Goal: Find specific page/section: Find specific page/section

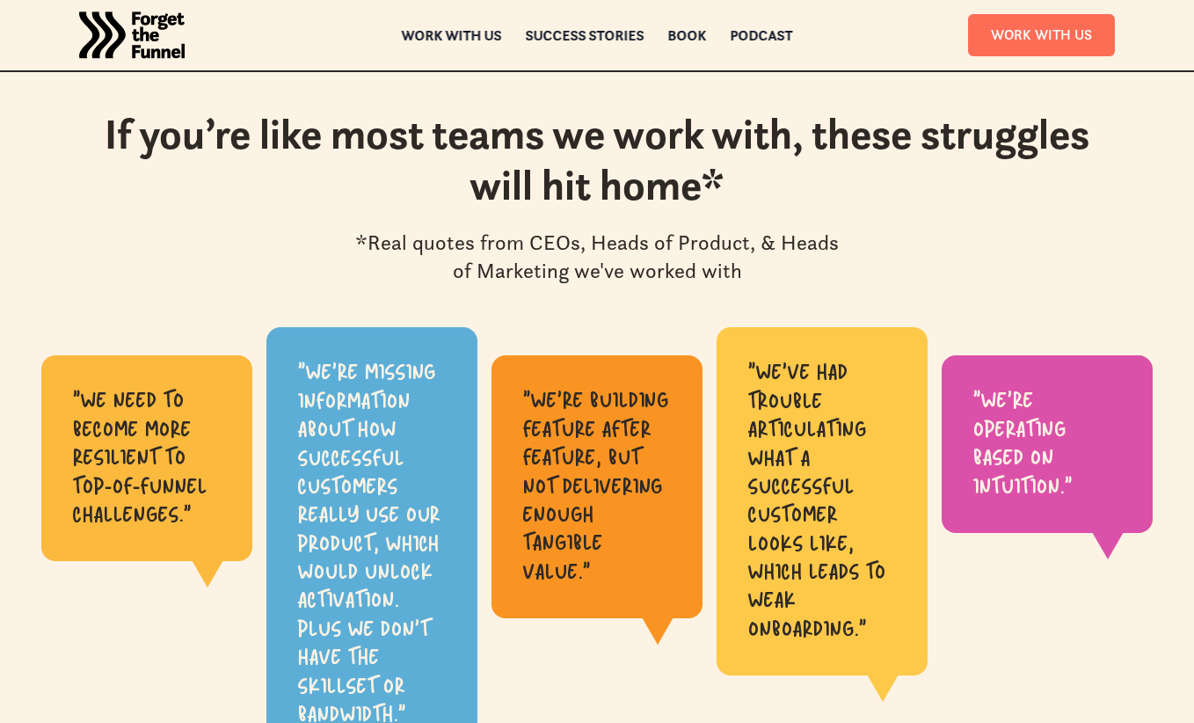
scroll to position [773, 0]
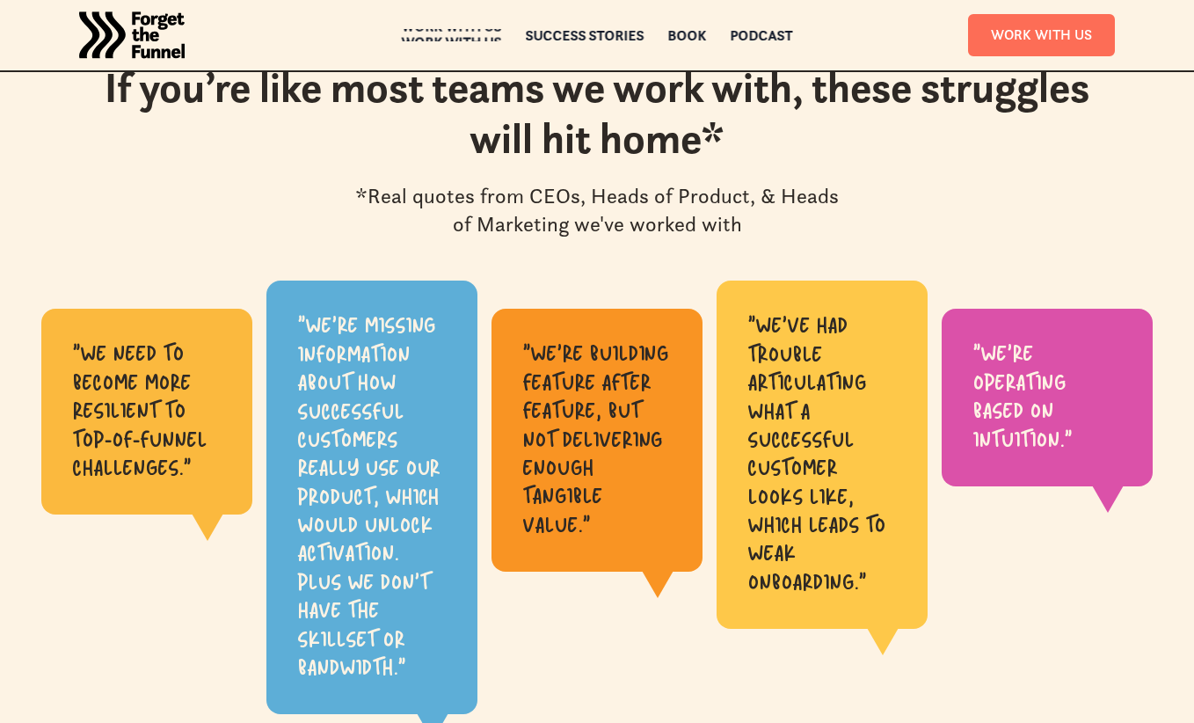
click at [463, 36] on div "Work with us" at bounding box center [452, 42] width 100 height 12
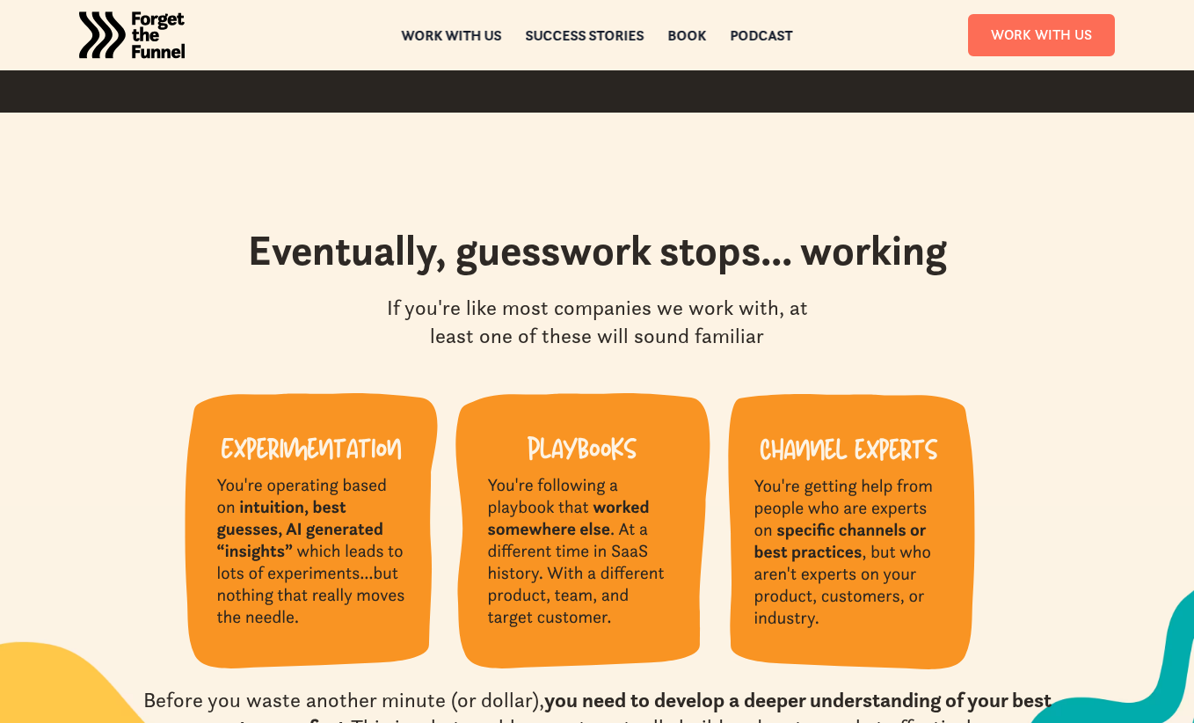
scroll to position [1500, 0]
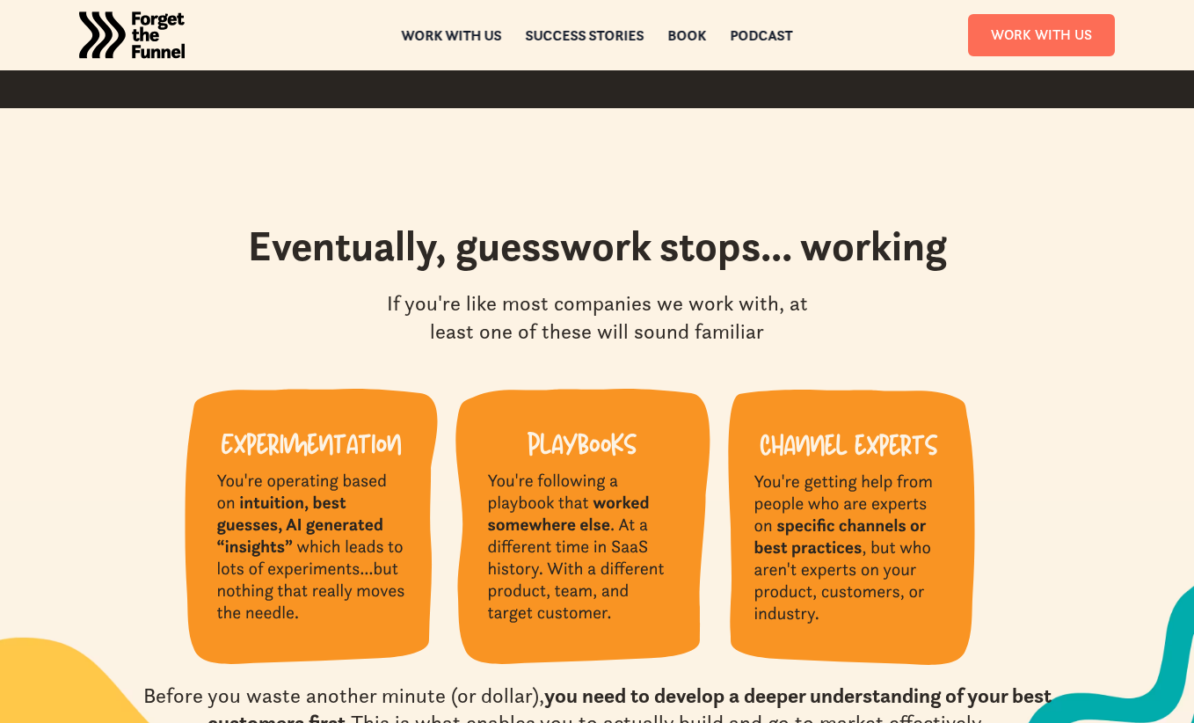
click at [151, 34] on img "home" at bounding box center [132, 35] width 106 height 70
